Goal: Task Accomplishment & Management: Manage account settings

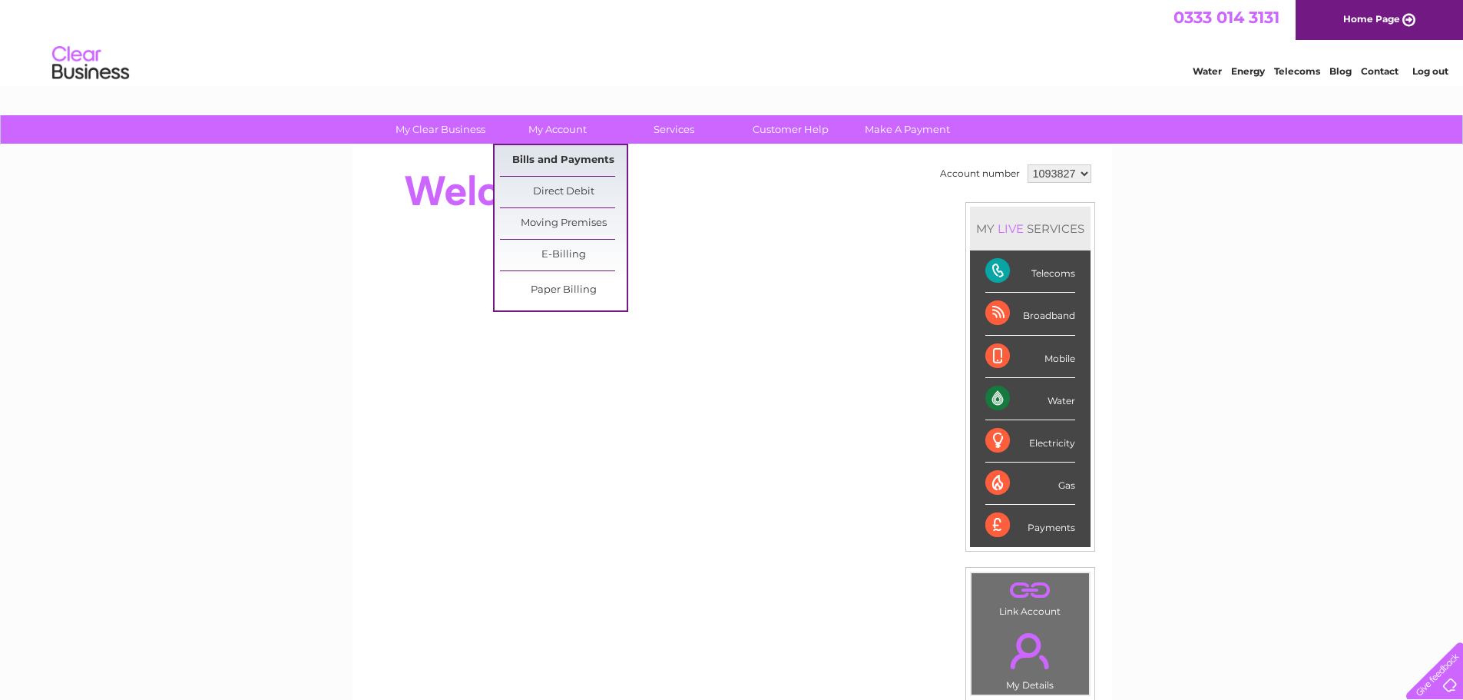
click at [551, 163] on link "Bills and Payments" at bounding box center [563, 160] width 127 height 31
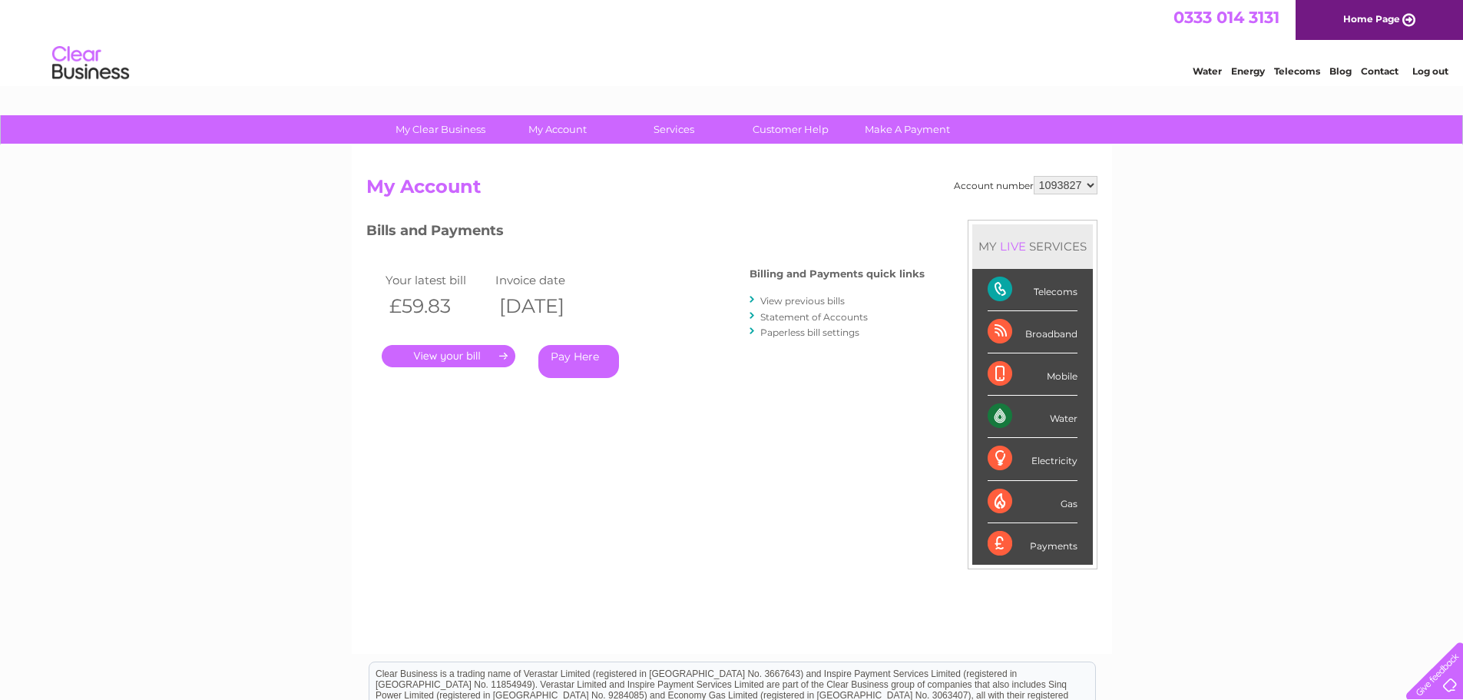
click at [463, 355] on link "." at bounding box center [449, 356] width 134 height 22
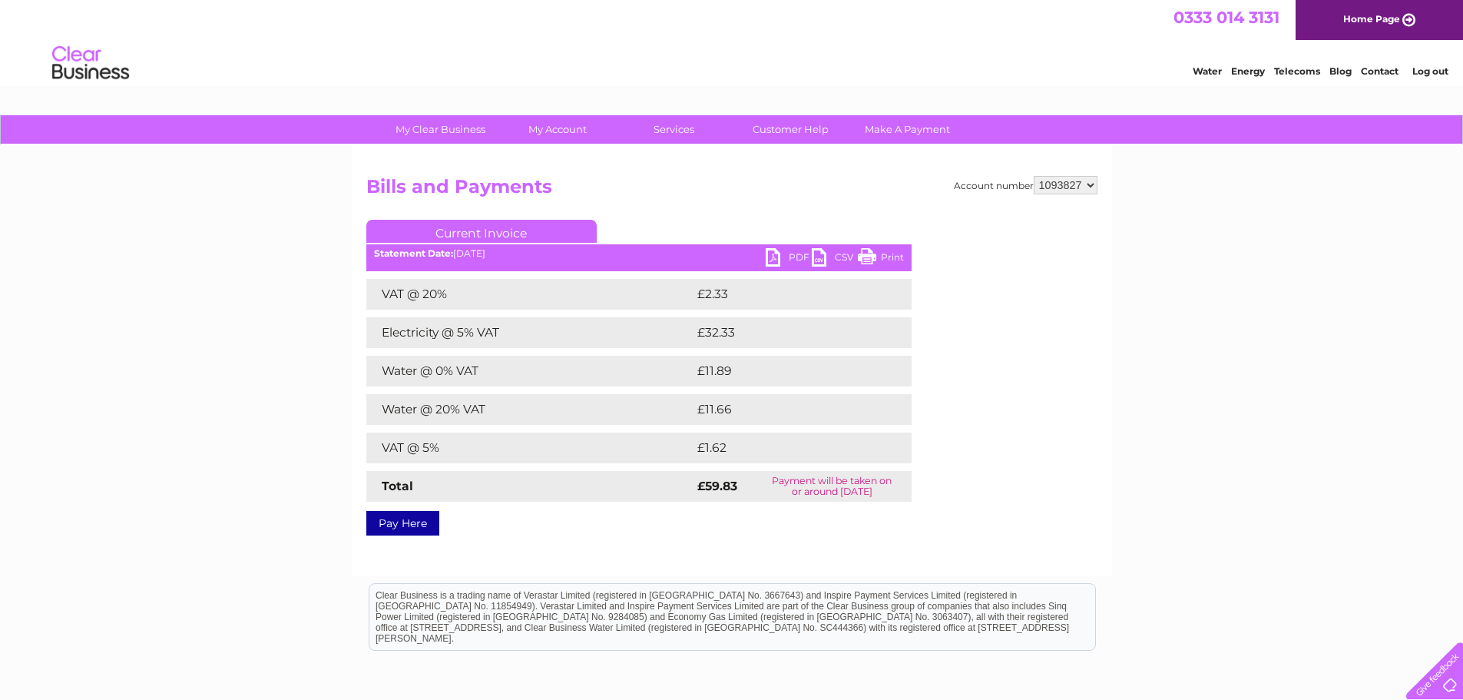
click at [788, 253] on link "PDF" at bounding box center [789, 259] width 46 height 22
